Goal: Task Accomplishment & Management: Use online tool/utility

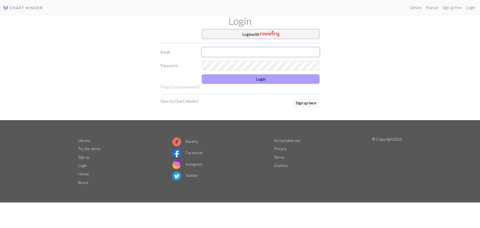
type input "[EMAIL_ADDRESS][DOMAIN_NAME]"
click at [258, 79] on button "Login" at bounding box center [261, 79] width 118 height 10
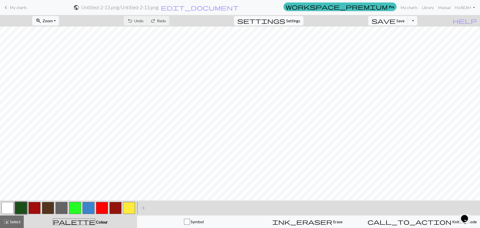
click at [114, 212] on button "button" at bounding box center [116, 208] width 12 height 12
click at [18, 8] on span "My charts" at bounding box center [18, 7] width 17 height 5
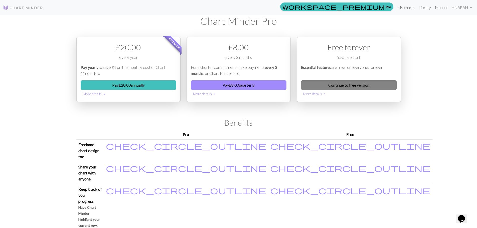
click at [369, 84] on link "Continue to free version" at bounding box center [349, 85] width 96 height 10
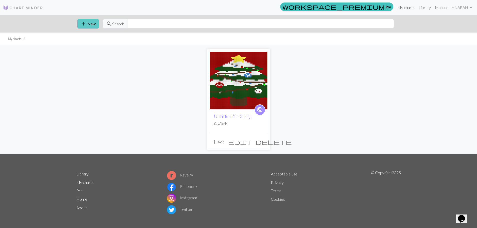
click at [83, 25] on span "add" at bounding box center [84, 23] width 6 height 7
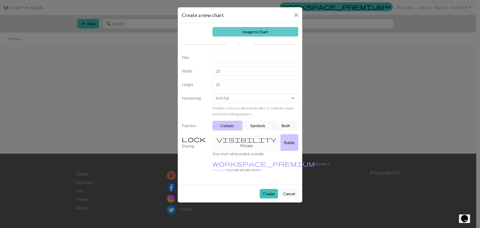
click at [254, 29] on link "Image to Chart" at bounding box center [256, 32] width 86 height 10
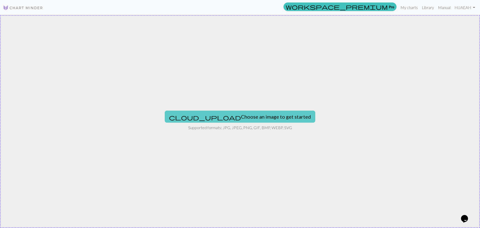
click at [232, 115] on button "cloud_upload Choose an image to get started" at bounding box center [240, 117] width 151 height 12
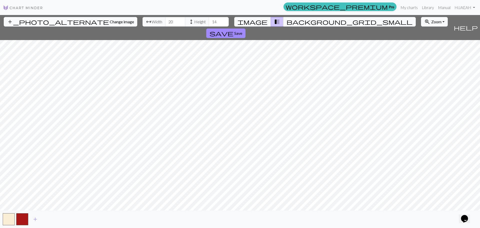
click at [237, 27] on div "add_photo_alternate Change image arrow_range Width 20 height Height 14 image tr…" at bounding box center [240, 121] width 480 height 213
click at [239, 215] on div "add_photo_alternate Change image arrow_range Width 20 height Height 14 image tr…" at bounding box center [240, 121] width 480 height 213
click at [432, 21] on span "Zoom" at bounding box center [437, 21] width 10 height 5
click at [422, 67] on button "100%" at bounding box center [442, 69] width 40 height 8
click at [432, 21] on span "Zoom" at bounding box center [437, 21] width 10 height 5
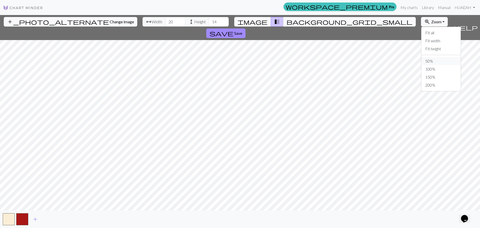
click at [422, 60] on button "50%" at bounding box center [442, 61] width 40 height 8
drag, startPoint x: 147, startPoint y: 21, endPoint x: 145, endPoint y: 21, distance: 2.5
click at [165, 21] on input "20" at bounding box center [175, 22] width 20 height 10
type input "125"
click at [165, 19] on input "125" at bounding box center [175, 22] width 20 height 10
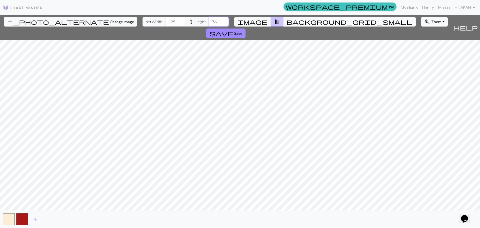
click at [209, 21] on input "76" at bounding box center [219, 22] width 20 height 10
click at [425, 21] on span "zoom_in" at bounding box center [428, 21] width 6 height 7
click at [422, 34] on button "Fit all" at bounding box center [442, 33] width 40 height 8
click at [421, 23] on button "zoom_in Zoom Zoom" at bounding box center [434, 22] width 27 height 10
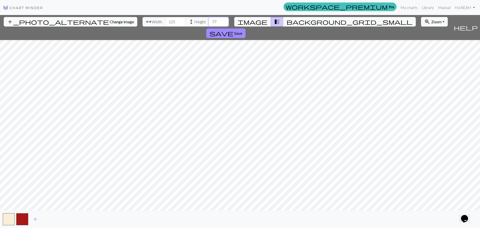
click at [209, 20] on input "77" at bounding box center [219, 22] width 20 height 10
click at [209, 20] on input "78" at bounding box center [219, 22] width 20 height 10
click at [209, 20] on input "79" at bounding box center [219, 22] width 20 height 10
click at [209, 20] on input "80" at bounding box center [219, 22] width 20 height 10
click at [209, 20] on input "81" at bounding box center [219, 22] width 20 height 10
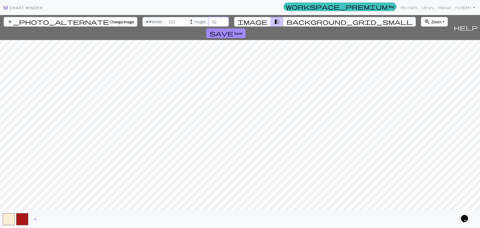
click at [209, 20] on input "82" at bounding box center [219, 22] width 20 height 10
click at [209, 20] on input "83" at bounding box center [219, 22] width 20 height 10
click at [209, 20] on input "84" at bounding box center [219, 22] width 20 height 10
type input "98"
click at [209, 20] on input "98" at bounding box center [219, 22] width 20 height 10
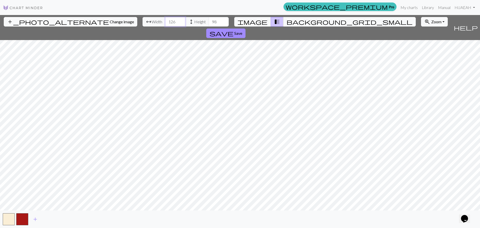
click at [165, 20] on input "126" at bounding box center [175, 22] width 20 height 10
click at [165, 20] on input "127" at bounding box center [175, 22] width 20 height 10
click at [165, 20] on input "128" at bounding box center [175, 22] width 20 height 10
click at [165, 20] on input "129" at bounding box center [175, 22] width 20 height 10
type input "172"
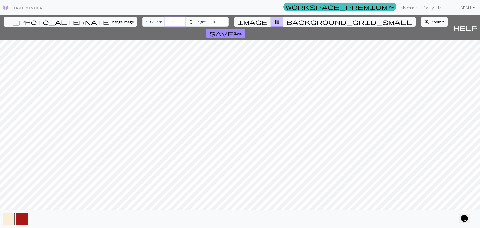
click at [165, 20] on input "172" at bounding box center [175, 22] width 20 height 10
click at [209, 21] on input "124" at bounding box center [219, 22] width 20 height 10
click at [209, 21] on input "125" at bounding box center [219, 22] width 20 height 10
click at [209, 21] on input "126" at bounding box center [219, 22] width 20 height 10
click at [209, 21] on input "127" at bounding box center [219, 22] width 20 height 10
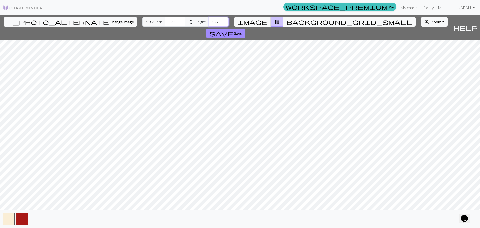
click at [209, 21] on input "128" at bounding box center [219, 22] width 20 height 10
click at [209, 21] on input "129" at bounding box center [219, 22] width 20 height 10
click at [209, 21] on input "130" at bounding box center [219, 22] width 20 height 10
click at [209, 21] on input "131" at bounding box center [219, 22] width 20 height 10
click at [209, 21] on input "132" at bounding box center [219, 22] width 20 height 10
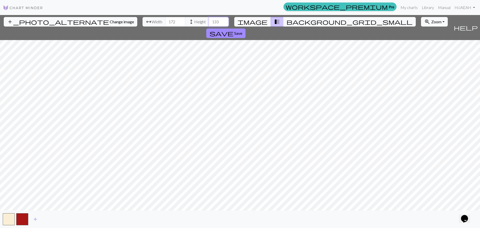
click at [209, 21] on input "133" at bounding box center [219, 22] width 20 height 10
click at [209, 21] on input "134" at bounding box center [219, 22] width 20 height 10
click at [209, 21] on input "135" at bounding box center [219, 22] width 20 height 10
click at [209, 21] on input "136" at bounding box center [219, 22] width 20 height 10
click at [209, 21] on input "137" at bounding box center [219, 22] width 20 height 10
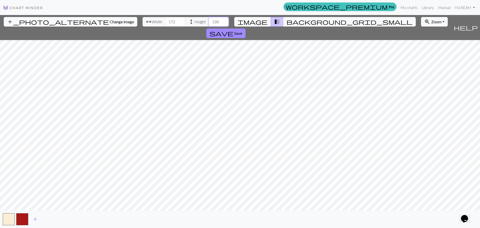
click at [209, 21] on input "138" at bounding box center [219, 22] width 20 height 10
click at [209, 21] on input "139" at bounding box center [219, 22] width 20 height 10
click at [209, 21] on input "140" at bounding box center [219, 22] width 20 height 10
click at [209, 21] on input "141" at bounding box center [219, 22] width 20 height 10
click at [209, 21] on input "142" at bounding box center [219, 22] width 20 height 10
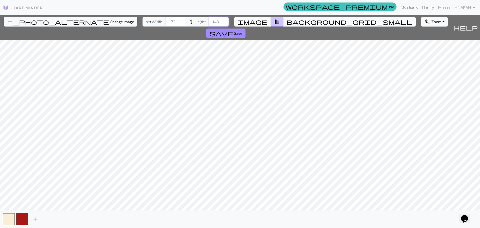
click at [209, 21] on input "143" at bounding box center [219, 22] width 20 height 10
click at [209, 21] on input "144" at bounding box center [219, 22] width 20 height 10
click at [209, 21] on input "145" at bounding box center [219, 22] width 20 height 10
click at [209, 21] on input "146" at bounding box center [219, 22] width 20 height 10
click at [209, 21] on input "147" at bounding box center [219, 22] width 20 height 10
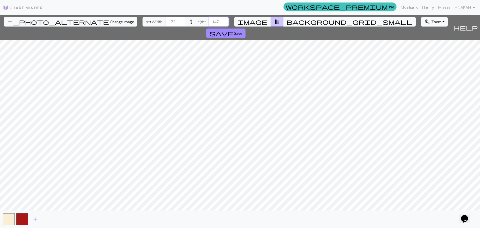
type input "148"
click at [209, 21] on input "148" at bounding box center [219, 22] width 20 height 10
click at [165, 20] on input "173" at bounding box center [175, 22] width 20 height 10
click at [165, 20] on input "174" at bounding box center [175, 22] width 20 height 10
click at [165, 20] on input "175" at bounding box center [175, 22] width 20 height 10
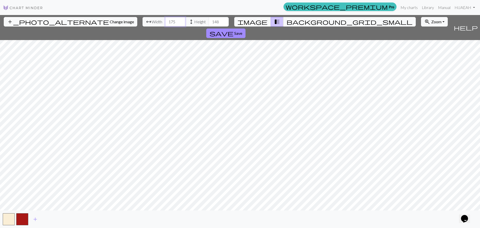
click at [165, 20] on input "176" at bounding box center [175, 22] width 20 height 10
click at [165, 20] on input "177" at bounding box center [175, 22] width 20 height 10
click at [165, 20] on input "178" at bounding box center [175, 22] width 20 height 10
click at [165, 20] on input "179" at bounding box center [175, 22] width 20 height 10
type input "180"
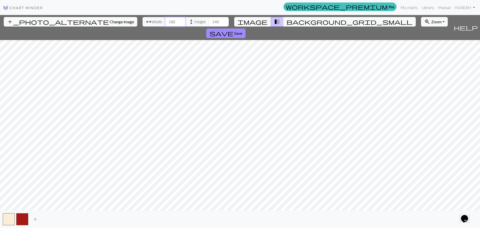
click at [165, 20] on input "180" at bounding box center [175, 22] width 20 height 10
click at [35, 22] on span "add_photo_alternate" at bounding box center [58, 21] width 102 height 7
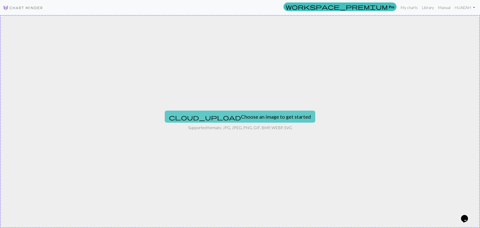
click at [232, 119] on button "cloud_upload Choose an image to get started" at bounding box center [240, 117] width 151 height 12
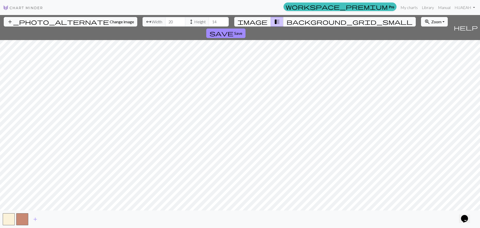
click at [421, 20] on button "zoom_in Zoom Zoom" at bounding box center [434, 22] width 27 height 10
click at [422, 61] on button "50%" at bounding box center [442, 61] width 40 height 8
click at [165, 21] on input "87" at bounding box center [175, 22] width 20 height 10
click at [432, 24] on span "Zoom" at bounding box center [437, 21] width 10 height 5
click at [422, 60] on button "50%" at bounding box center [442, 61] width 40 height 8
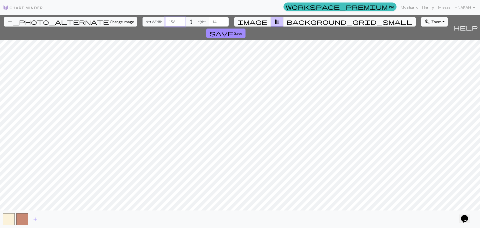
type input "156"
click at [165, 20] on input "156" at bounding box center [175, 22] width 20 height 10
click at [209, 20] on input "42" at bounding box center [219, 22] width 20 height 10
click at [421, 19] on button "zoom_in Zoom Zoom" at bounding box center [434, 22] width 27 height 10
click at [432, 22] on span "Zoom" at bounding box center [437, 21] width 10 height 5
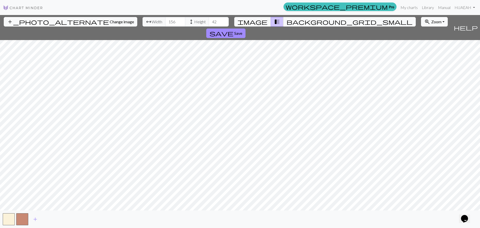
click at [432, 20] on span "Zoom" at bounding box center [437, 21] width 10 height 5
click at [422, 68] on button "100%" at bounding box center [442, 69] width 40 height 8
click at [209, 20] on input "93" at bounding box center [219, 22] width 20 height 10
click at [287, 24] on span "background_grid_small" at bounding box center [350, 21] width 126 height 7
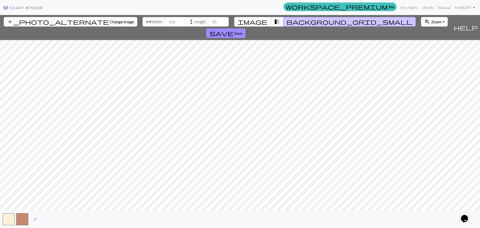
click at [260, 21] on span "image" at bounding box center [253, 21] width 30 height 7
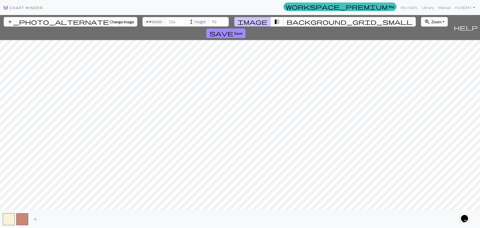
click at [274, 20] on span "transition_fade" at bounding box center [277, 21] width 6 height 7
click at [32, 220] on button "add" at bounding box center [35, 219] width 13 height 10
click at [49, 219] on span "add" at bounding box center [49, 219] width 6 height 7
click at [61, 219] on span "add" at bounding box center [62, 219] width 6 height 7
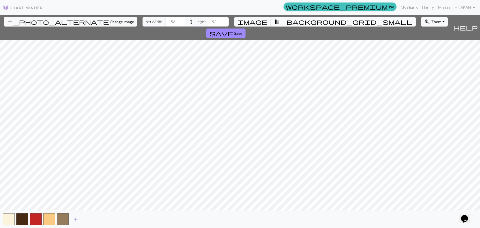
click at [75, 216] on span "add" at bounding box center [76, 219] width 6 height 7
click at [90, 215] on button "add" at bounding box center [89, 219] width 13 height 10
click at [101, 218] on span "add" at bounding box center [103, 219] width 6 height 7
click at [118, 217] on span "add" at bounding box center [116, 219] width 6 height 7
click at [209, 20] on input "94" at bounding box center [219, 22] width 20 height 10
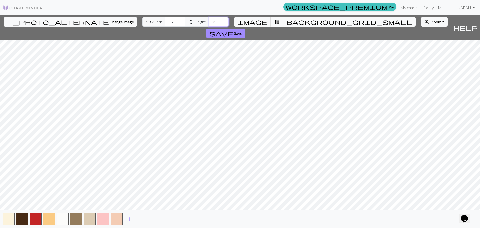
click at [209, 20] on input "95" at bounding box center [219, 22] width 20 height 10
click at [209, 20] on input "96" at bounding box center [219, 22] width 20 height 10
click at [209, 20] on input "97" at bounding box center [219, 22] width 20 height 10
type input "98"
click at [209, 20] on input "98" at bounding box center [219, 22] width 20 height 10
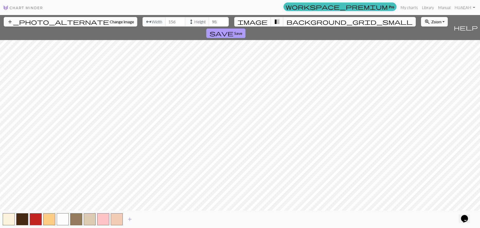
click at [246, 29] on button "save Save" at bounding box center [225, 34] width 39 height 10
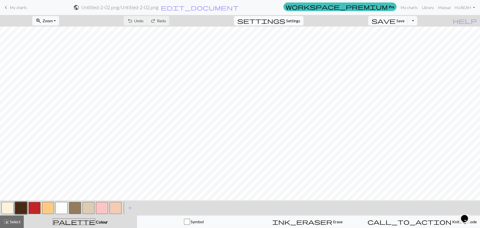
click at [299, 19] on span "Settings" at bounding box center [293, 21] width 14 height 6
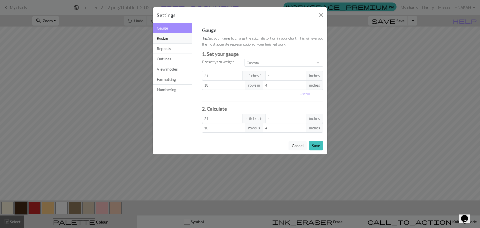
click at [170, 39] on button "Resize" at bounding box center [172, 38] width 39 height 10
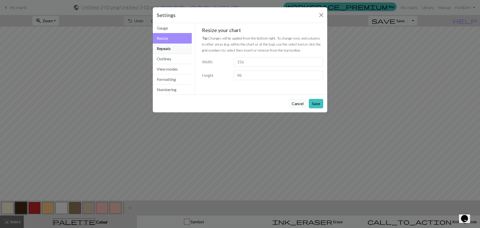
click at [170, 52] on button "Repeats" at bounding box center [172, 49] width 39 height 10
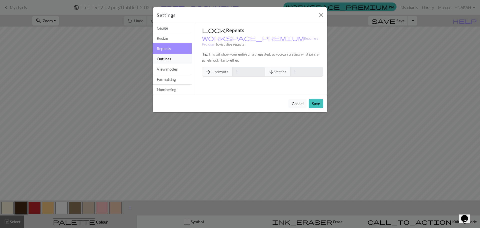
click at [169, 60] on button "Outlines" at bounding box center [172, 59] width 39 height 10
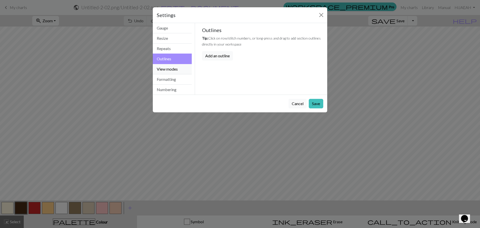
click at [169, 70] on button "View modes" at bounding box center [172, 69] width 39 height 10
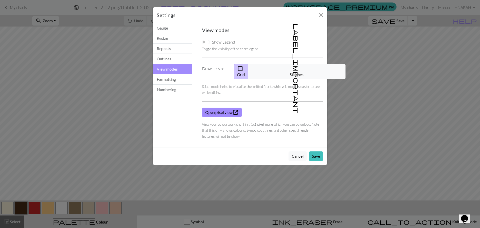
click at [312, 66] on button "label_important Stitches" at bounding box center [297, 72] width 98 height 16
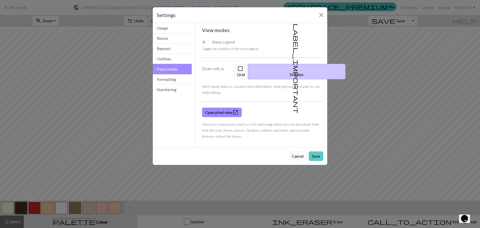
click at [317, 151] on button "Save" at bounding box center [316, 156] width 15 height 10
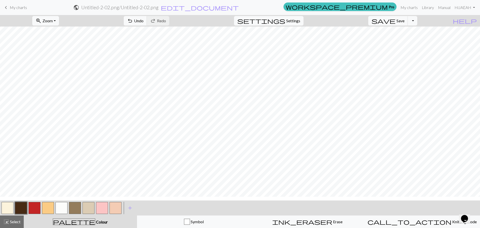
scroll to position [125, 132]
drag, startPoint x: 8, startPoint y: 205, endPoint x: 14, endPoint y: 204, distance: 6.0
click at [8, 205] on button "button" at bounding box center [8, 208] width 12 height 12
click at [23, 206] on button "button" at bounding box center [21, 208] width 12 height 12
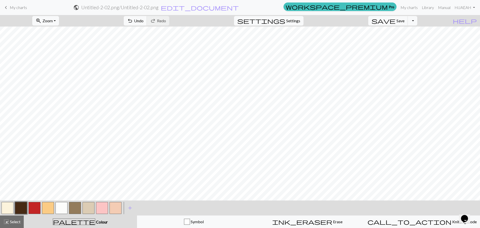
drag, startPoint x: 61, startPoint y: 209, endPoint x: 67, endPoint y: 205, distance: 7.3
click at [61, 209] on button "button" at bounding box center [62, 208] width 12 height 12
click at [35, 208] on button "button" at bounding box center [35, 208] width 12 height 12
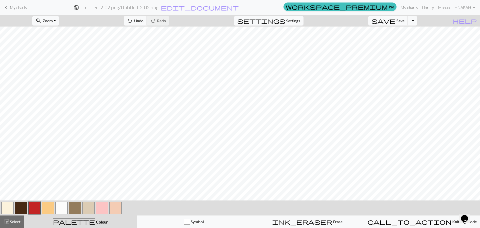
click at [10, 209] on button "button" at bounding box center [8, 208] width 12 height 12
drag, startPoint x: 35, startPoint y: 209, endPoint x: 52, endPoint y: 198, distance: 20.9
click at [35, 209] on button "button" at bounding box center [35, 208] width 12 height 12
click at [100, 209] on button "button" at bounding box center [102, 208] width 12 height 12
click at [7, 211] on button "button" at bounding box center [8, 208] width 12 height 12
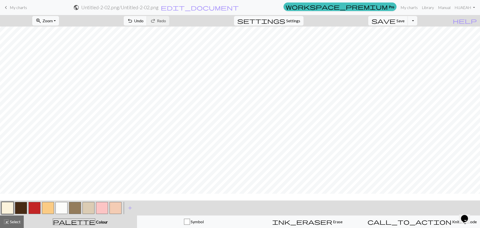
scroll to position [150, 132]
click at [396, 19] on span "save" at bounding box center [384, 20] width 24 height 7
click at [405, 20] on span "Save" at bounding box center [401, 20] width 8 height 5
click at [418, 21] on button "Toggle Dropdown" at bounding box center [413, 21] width 10 height 10
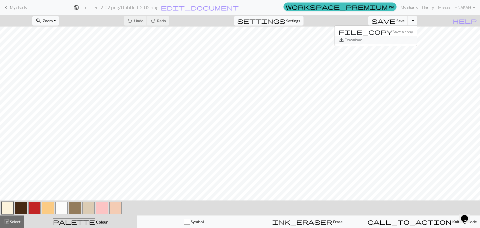
click at [409, 39] on button "save_alt Download" at bounding box center [376, 40] width 83 height 8
click at [418, 21] on button "Toggle Dropdown" at bounding box center [413, 21] width 10 height 10
click at [406, 39] on button "save_alt Download" at bounding box center [376, 40] width 83 height 8
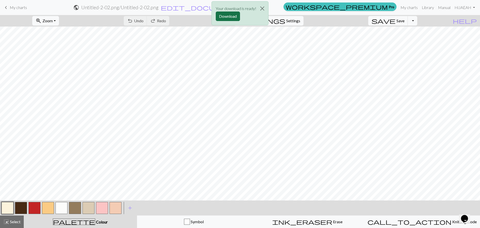
click at [234, 17] on button "Download" at bounding box center [228, 17] width 24 height 10
click at [262, 8] on button "Close" at bounding box center [262, 9] width 12 height 14
click at [11, 7] on span "My charts" at bounding box center [18, 7] width 17 height 5
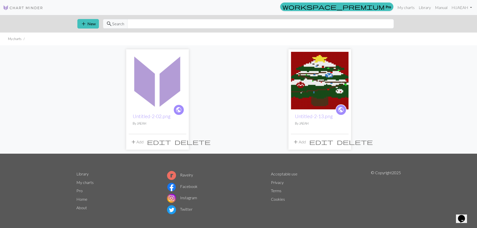
click at [144, 100] on img at bounding box center [158, 81] width 58 height 58
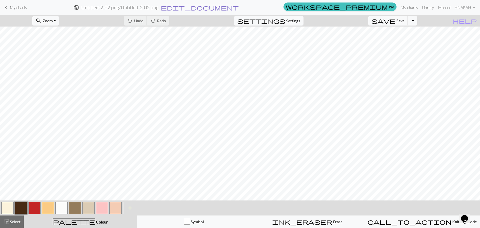
click at [239, 6] on span "edit_document" at bounding box center [200, 7] width 78 height 7
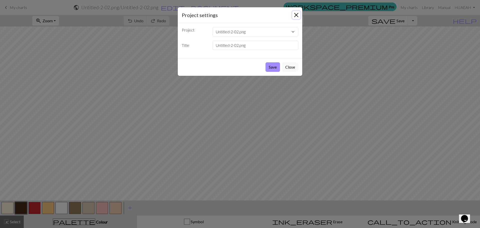
click at [297, 14] on button "Close" at bounding box center [297, 15] width 8 height 8
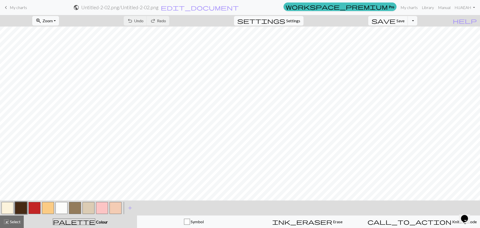
click at [21, 8] on span "My charts" at bounding box center [18, 7] width 17 height 5
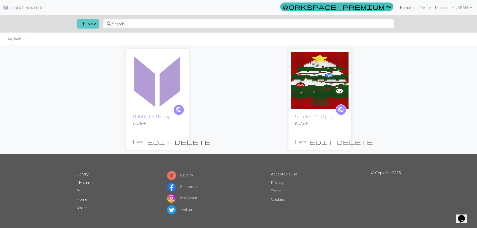
click at [84, 26] on span "add" at bounding box center [84, 23] width 6 height 7
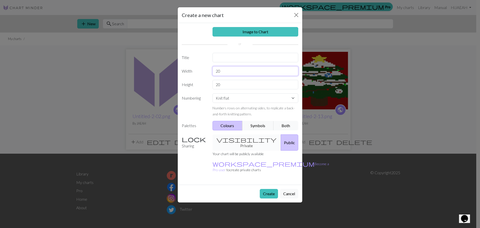
drag, startPoint x: 213, startPoint y: 68, endPoint x: 210, endPoint y: 69, distance: 3.2
click at [210, 69] on div "20" at bounding box center [256, 71] width 92 height 10
drag, startPoint x: 236, startPoint y: 68, endPoint x: 199, endPoint y: 65, distance: 36.7
click at [199, 65] on div "Image to Chart Title Width 20 Height 20 Numbering Knit flat Knit in the round L…" at bounding box center [240, 104] width 125 height 162
click at [229, 26] on div "Image to Chart Title Width 20 Height 20 Numbering Knit flat Knit in the round L…" at bounding box center [240, 104] width 125 height 162
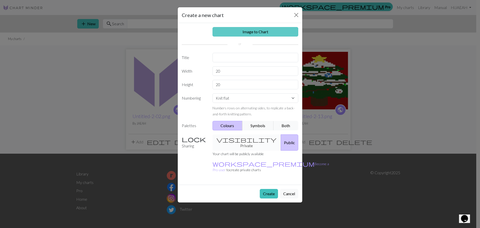
click at [224, 31] on link "Image to Chart" at bounding box center [256, 32] width 86 height 10
click at [267, 35] on link "Image to Chart" at bounding box center [256, 32] width 86 height 10
click at [280, 30] on link "Image to Chart" at bounding box center [256, 32] width 86 height 10
click at [234, 139] on div "visibility Private Public" at bounding box center [256, 142] width 92 height 16
click at [254, 32] on link "Image to Chart" at bounding box center [256, 32] width 86 height 10
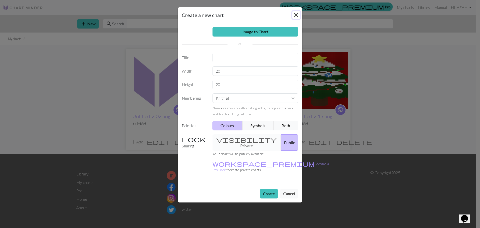
click at [297, 15] on button "Close" at bounding box center [297, 15] width 8 height 8
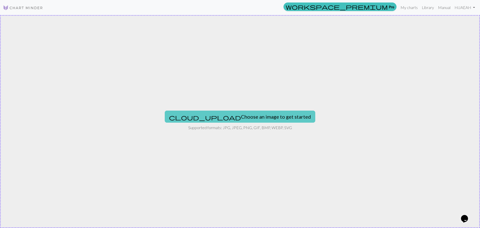
click at [217, 121] on button "cloud_upload Choose an image to get started" at bounding box center [240, 117] width 151 height 12
